Goal: Information Seeking & Learning: Learn about a topic

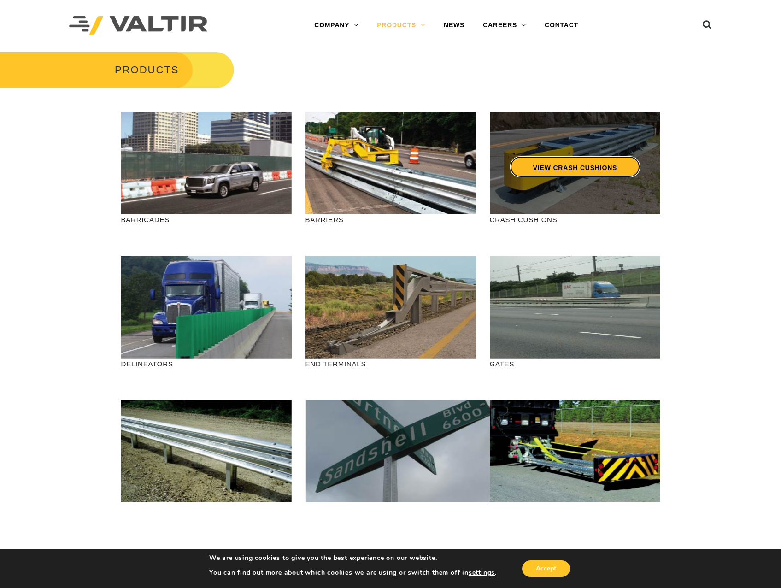
click at [550, 164] on link "VIEW CRASH CUSHIONS" at bounding box center [575, 166] width 130 height 21
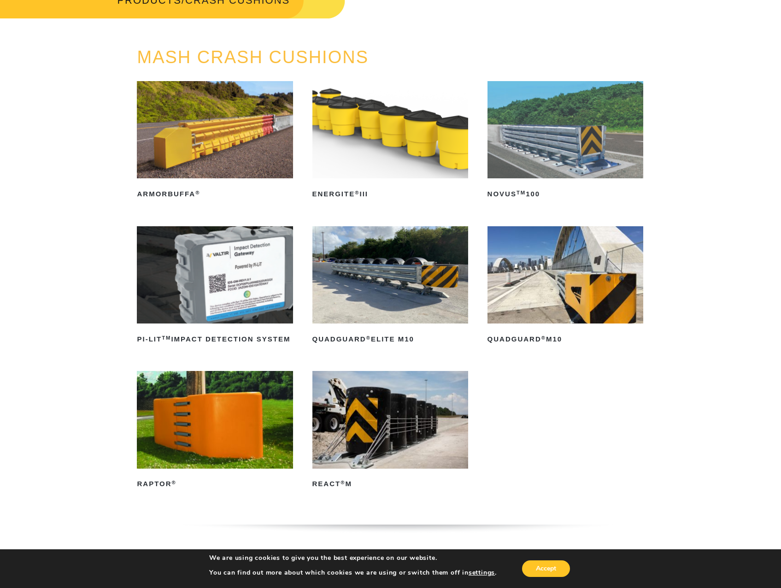
scroll to position [92, 0]
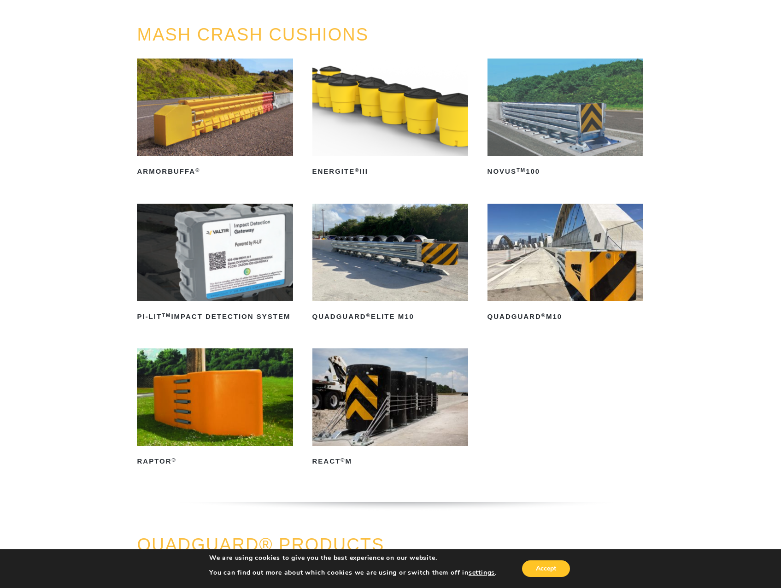
click at [570, 272] on img at bounding box center [566, 252] width 156 height 97
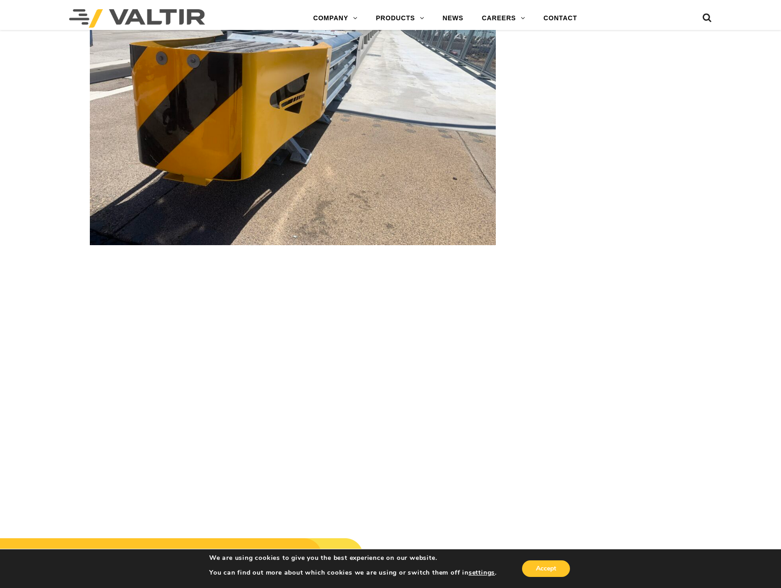
scroll to position [2489, 0]
